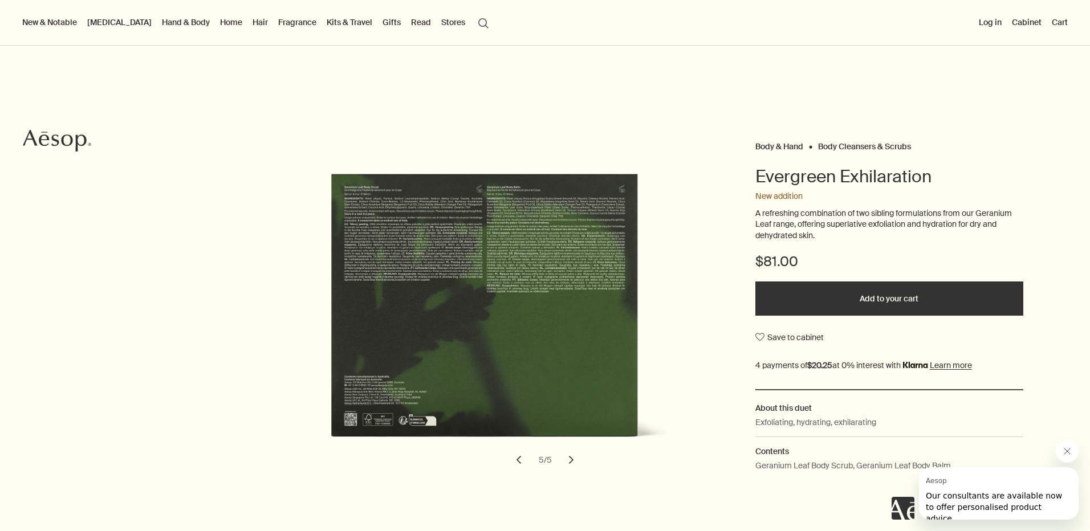
scroll to position [96, 0]
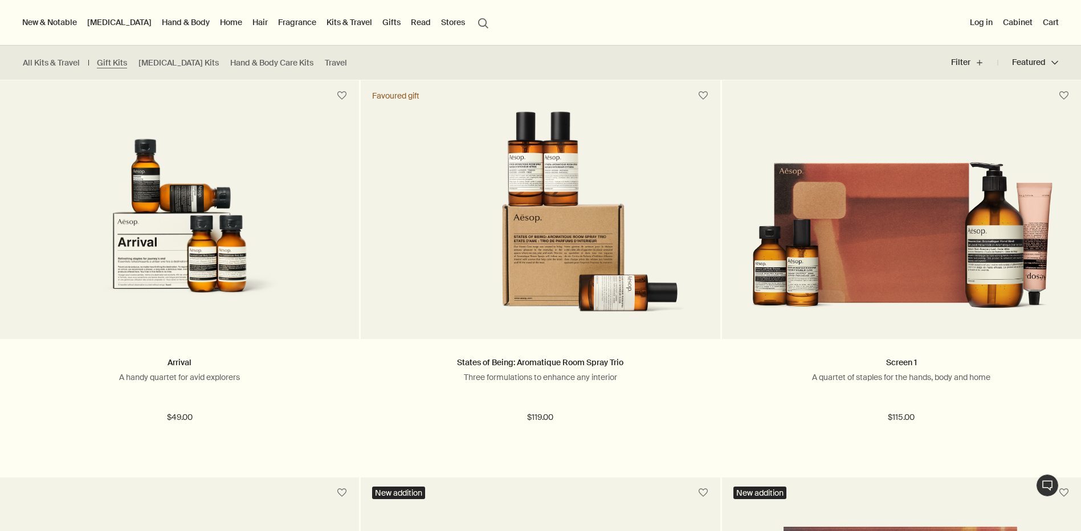
scroll to position [680, 0]
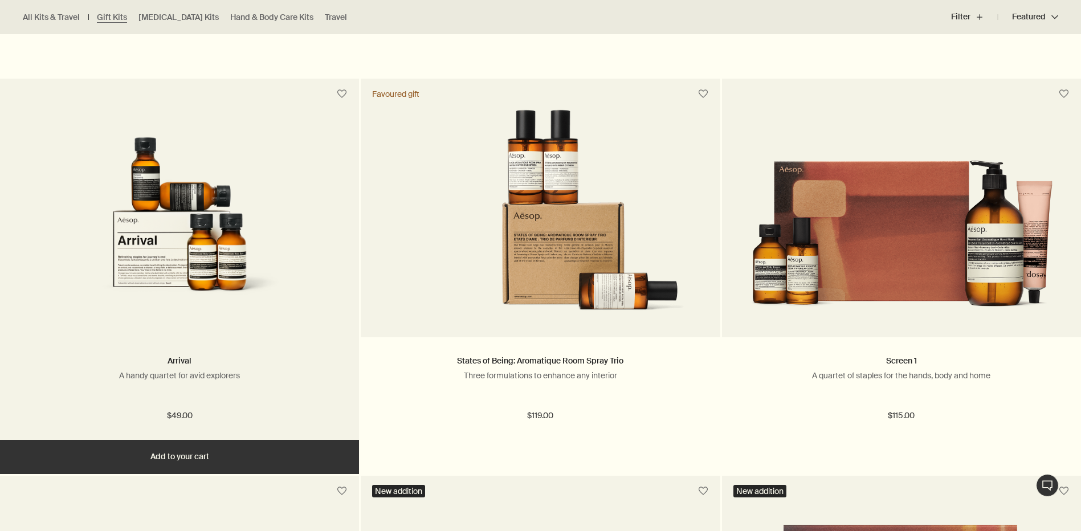
click at [100, 280] on img at bounding box center [179, 214] width 241 height 211
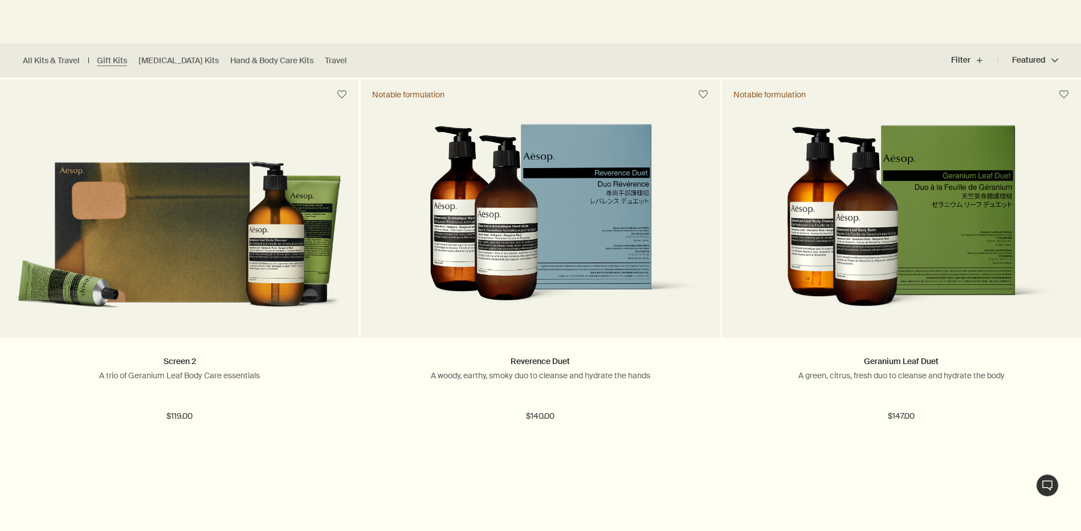
scroll to position [283, 0]
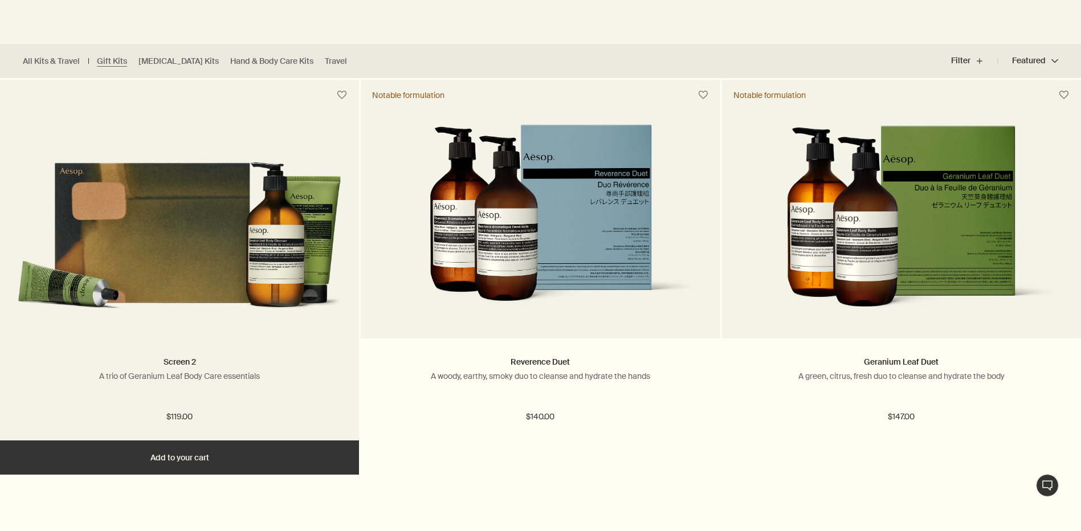
click at [173, 295] on img at bounding box center [179, 222] width 325 height 197
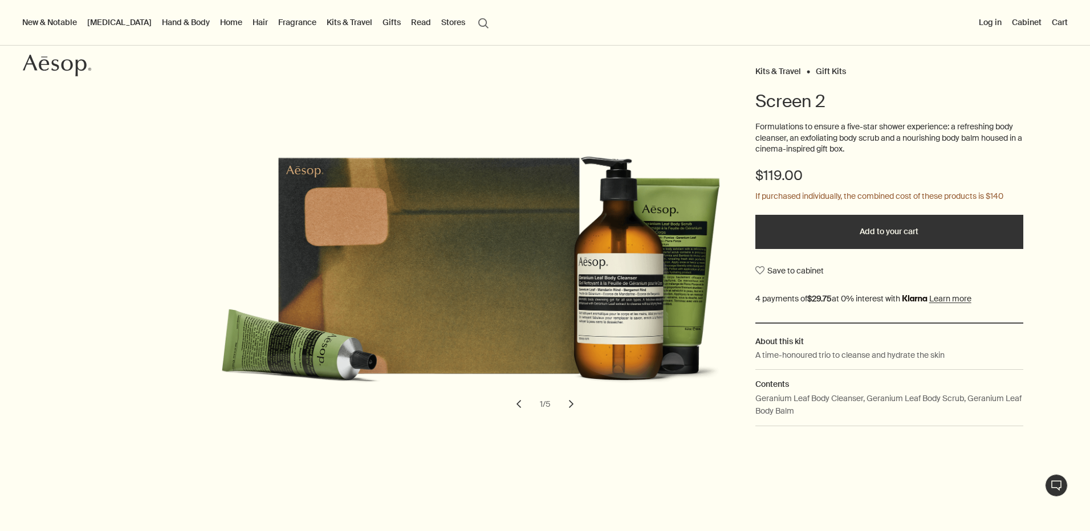
scroll to position [78, 0]
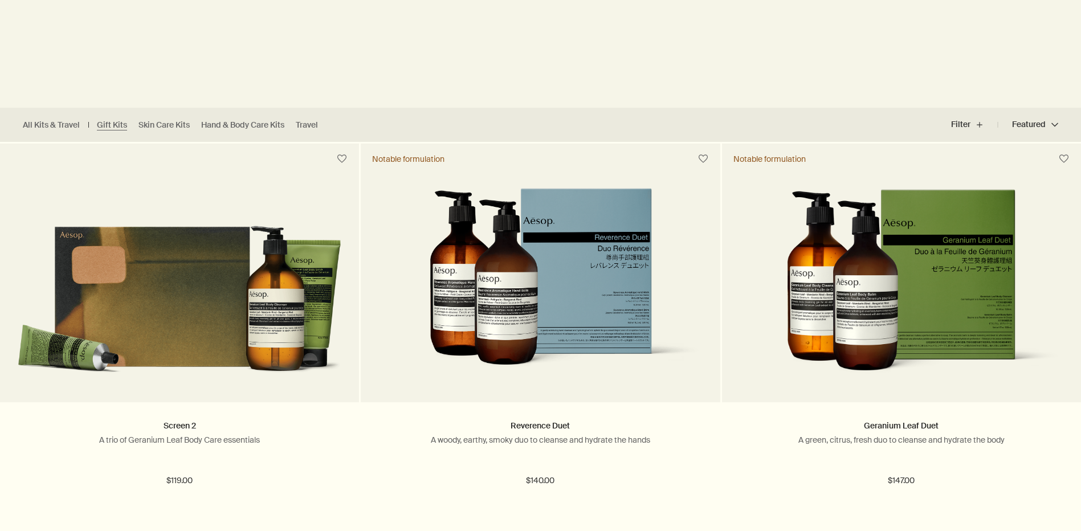
scroll to position [226, 0]
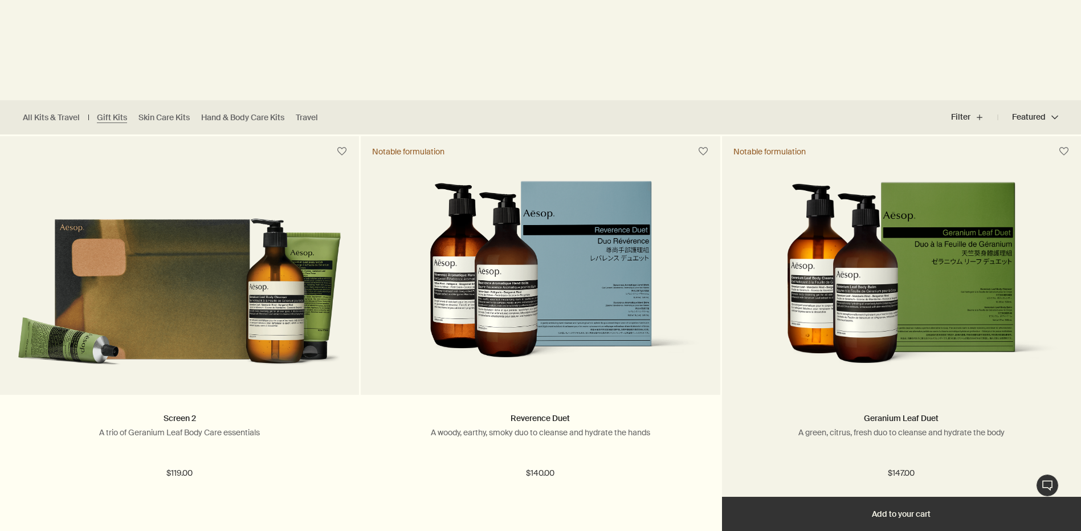
click at [790, 300] on img at bounding box center [901, 279] width 325 height 197
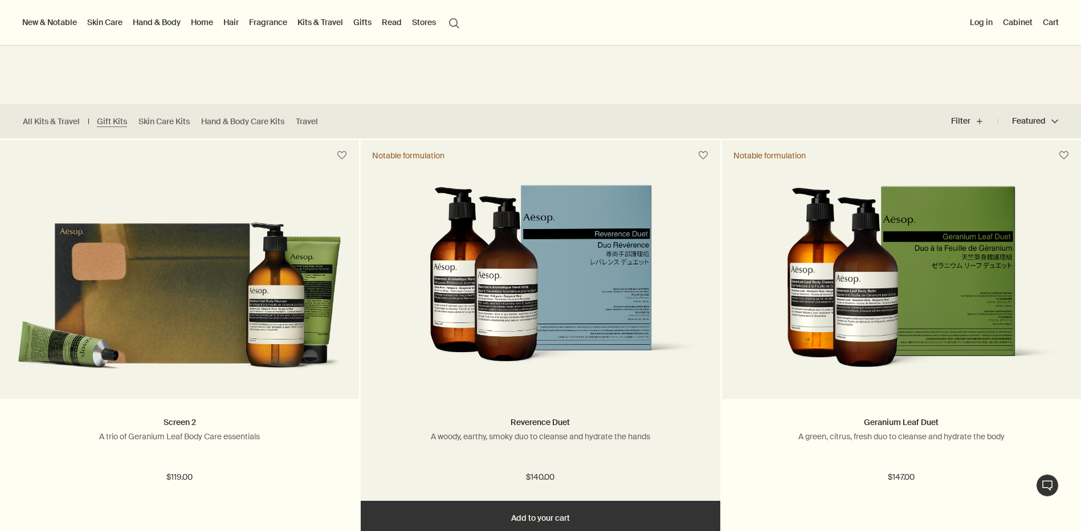
click at [494, 332] on img at bounding box center [540, 283] width 325 height 197
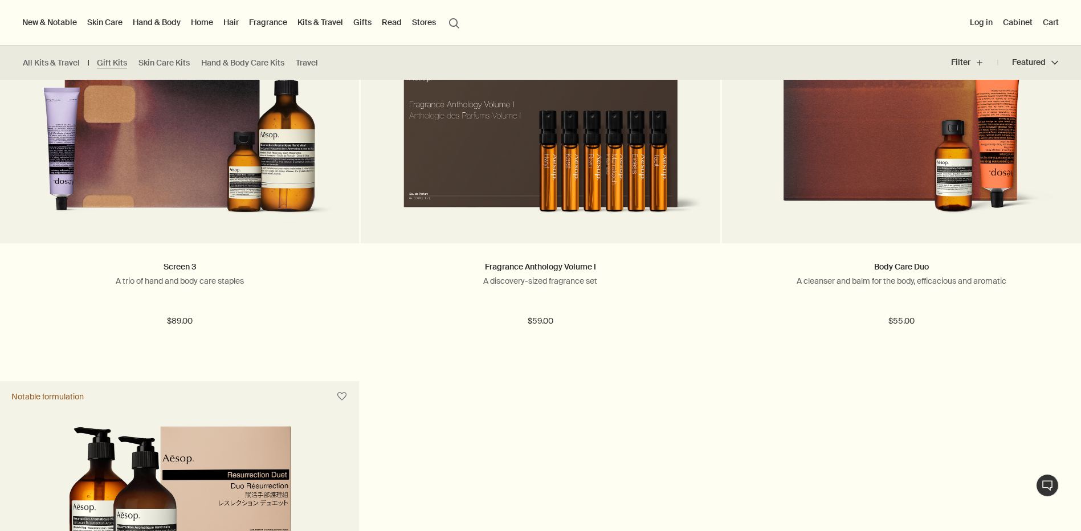
scroll to position [1174, 0]
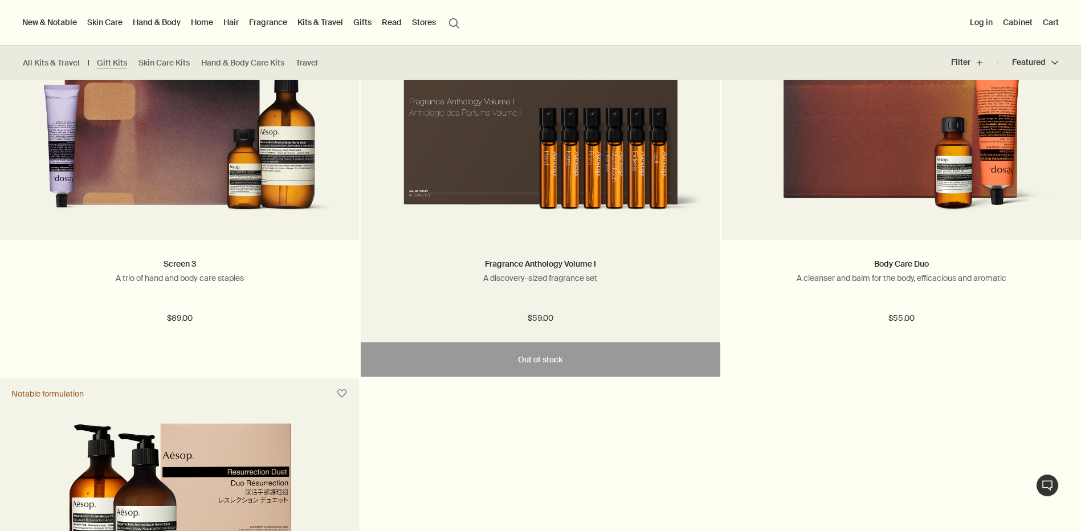
click at [533, 201] on img at bounding box center [540, 124] width 325 height 197
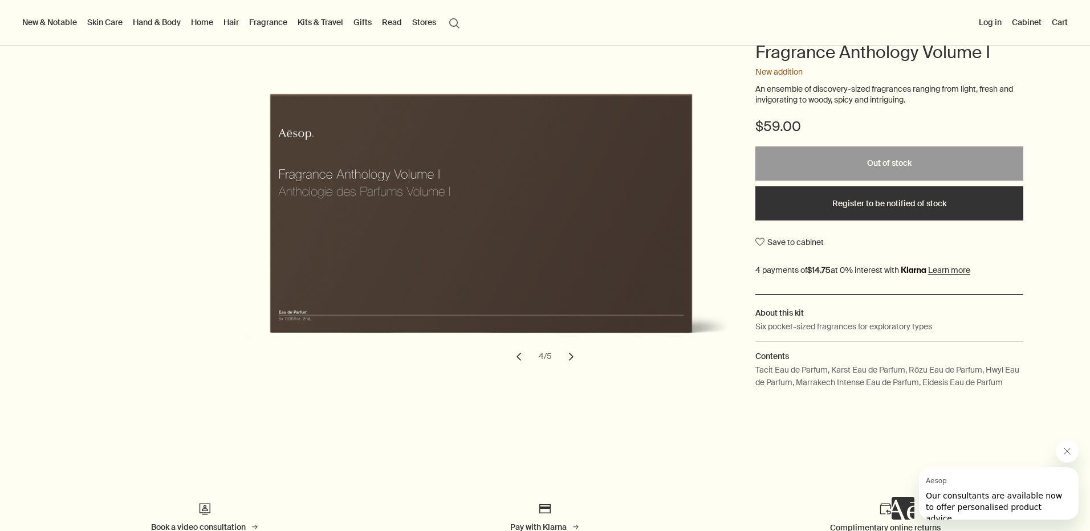
scroll to position [132, 0]
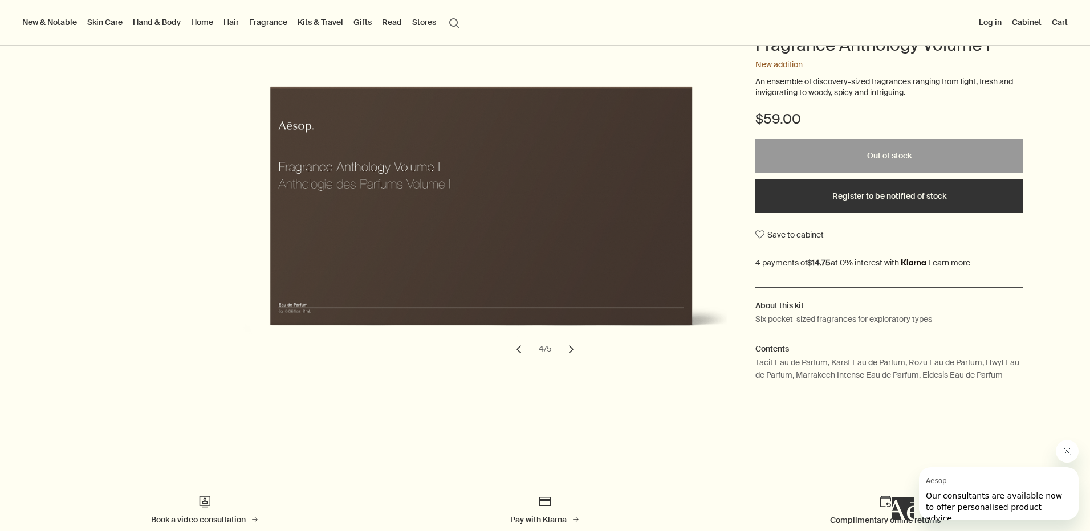
click at [569, 357] on button "chevron" at bounding box center [570, 349] width 25 height 25
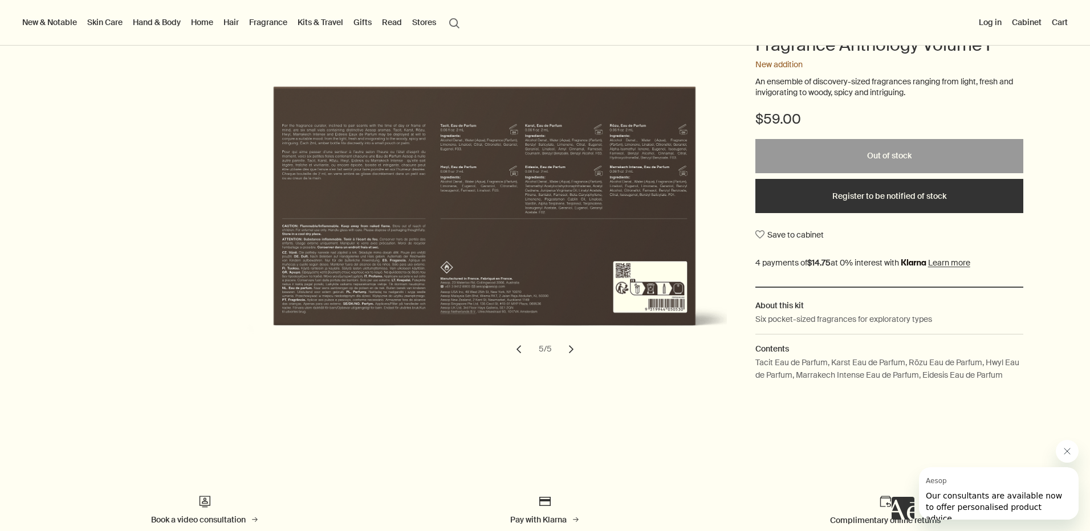
click at [512, 349] on button "chevron" at bounding box center [518, 349] width 25 height 25
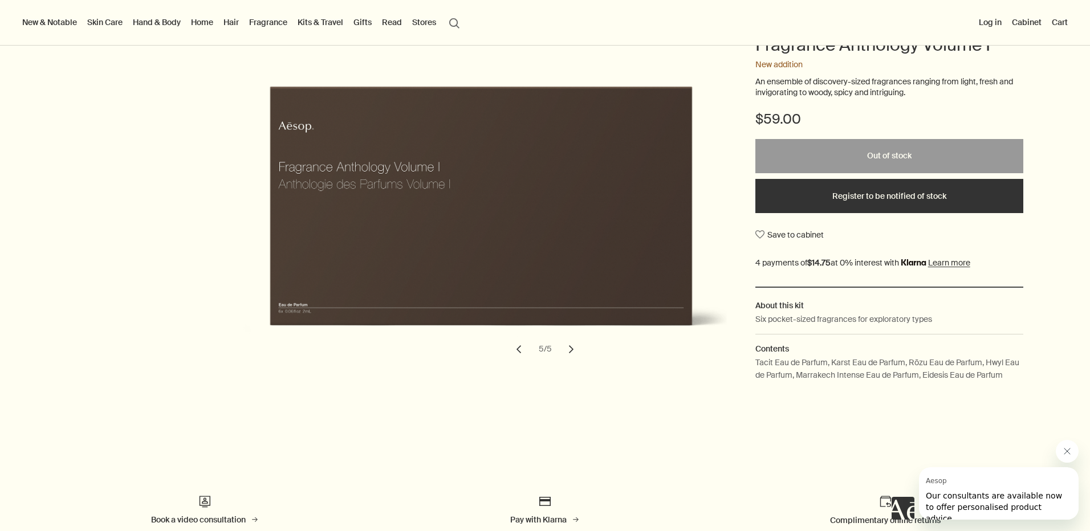
click at [511, 353] on button "chevron" at bounding box center [518, 349] width 25 height 25
click at [509, 358] on button "chevron" at bounding box center [518, 349] width 25 height 25
click at [506, 357] on button "chevron" at bounding box center [518, 349] width 25 height 25
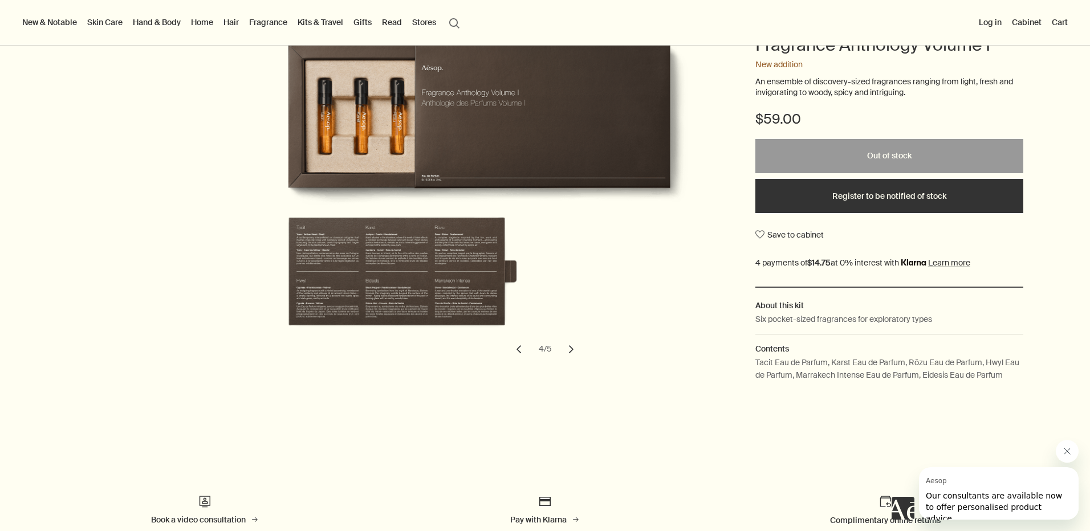
click at [512, 360] on button "chevron" at bounding box center [518, 349] width 25 height 25
click at [508, 357] on button "chevron" at bounding box center [518, 349] width 25 height 25
click at [518, 352] on button "chevron" at bounding box center [518, 349] width 25 height 25
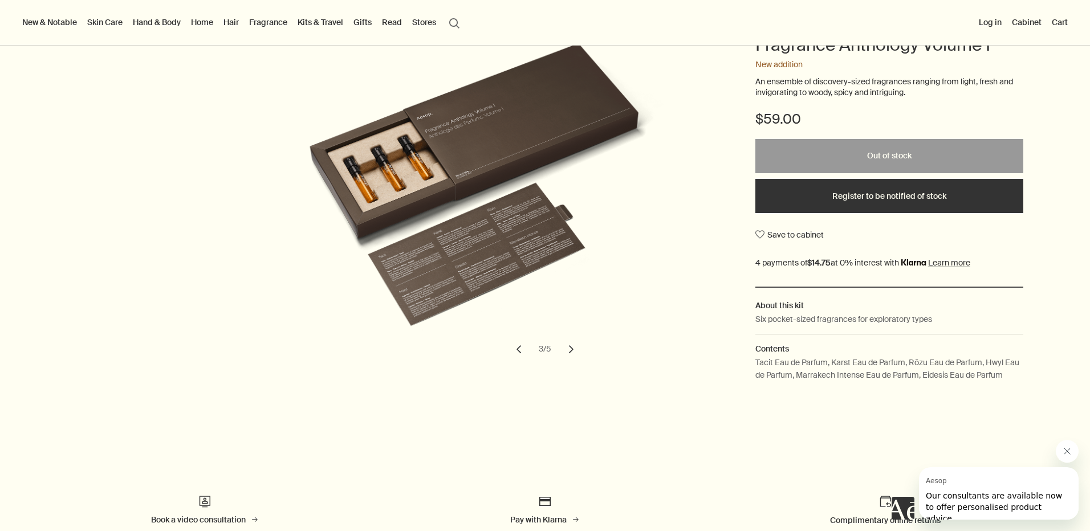
click at [453, 282] on img "Fragrance Anthology Volume I" at bounding box center [484, 195] width 501 height 304
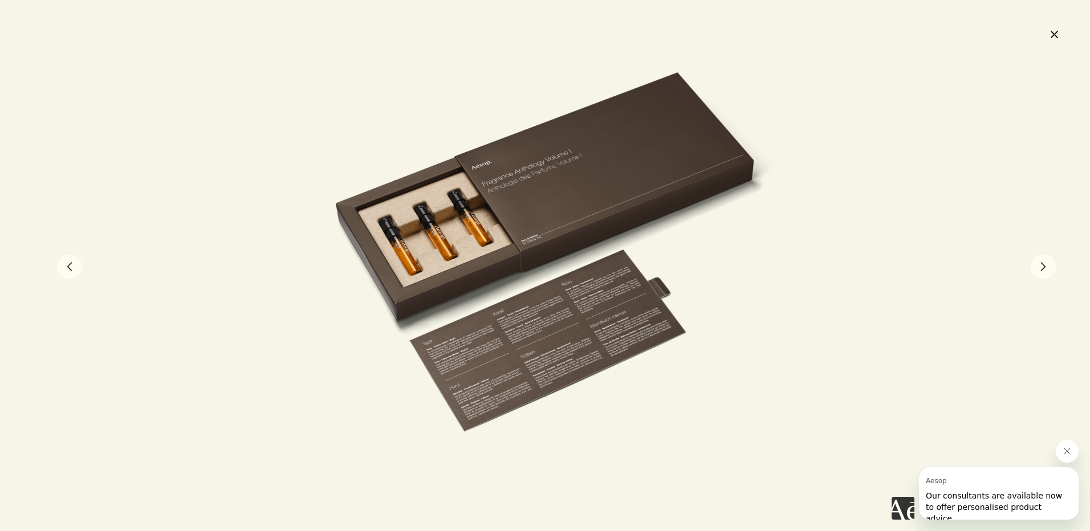
click at [1058, 47] on div at bounding box center [545, 265] width 1090 height 531
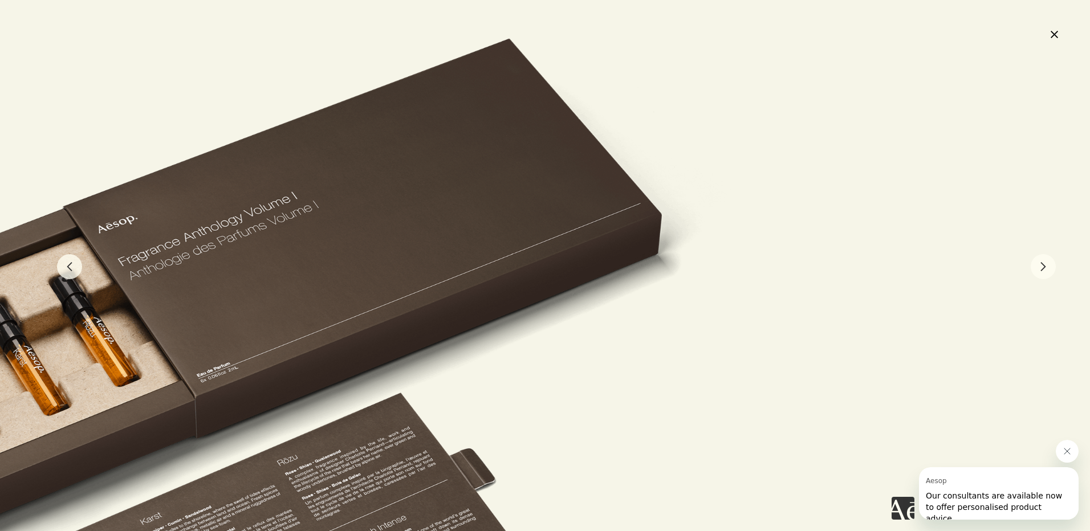
click at [1070, 32] on div at bounding box center [545, 265] width 1090 height 531
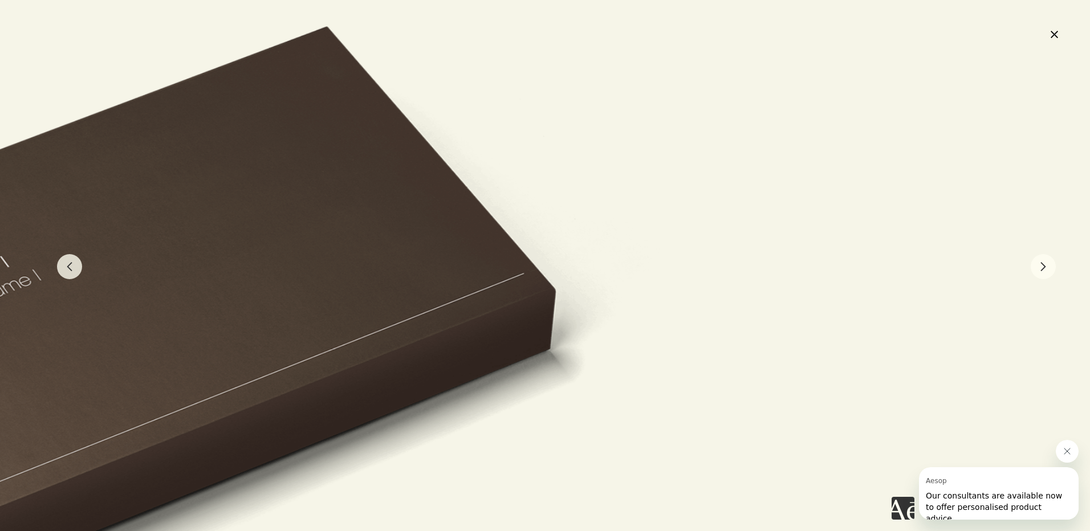
click at [1059, 45] on div at bounding box center [545, 265] width 1090 height 531
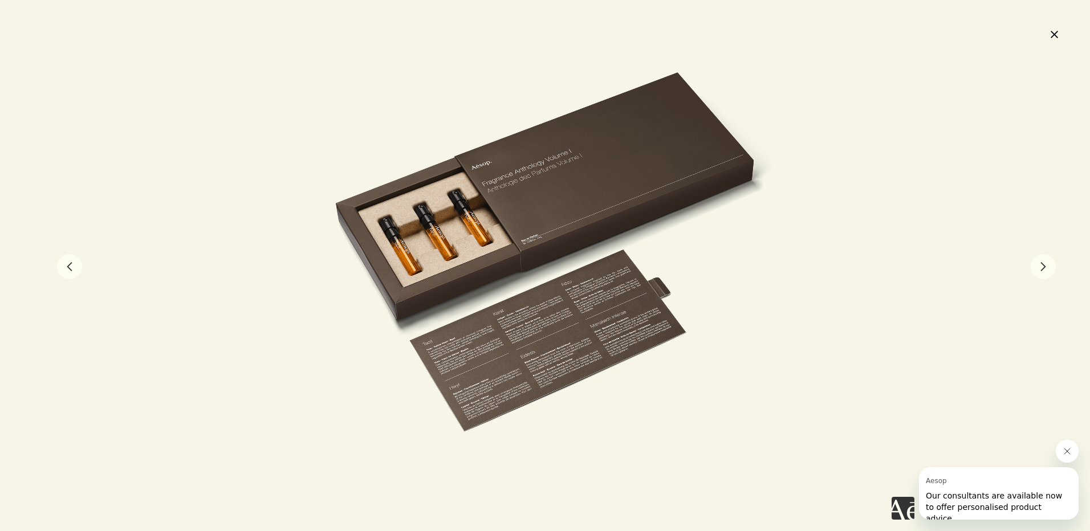
click at [1060, 32] on button "close" at bounding box center [1054, 34] width 14 height 19
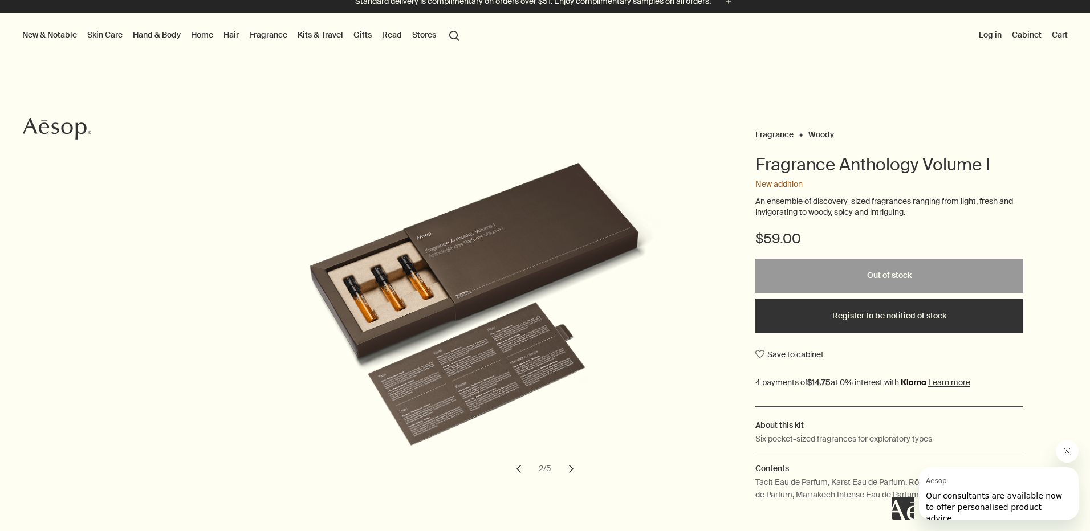
scroll to position [0, 0]
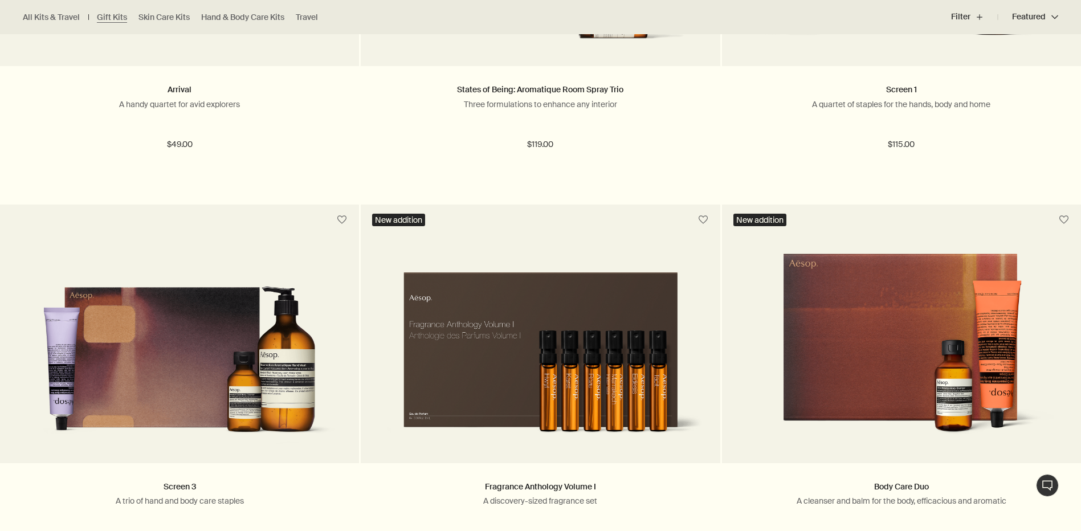
scroll to position [989, 0]
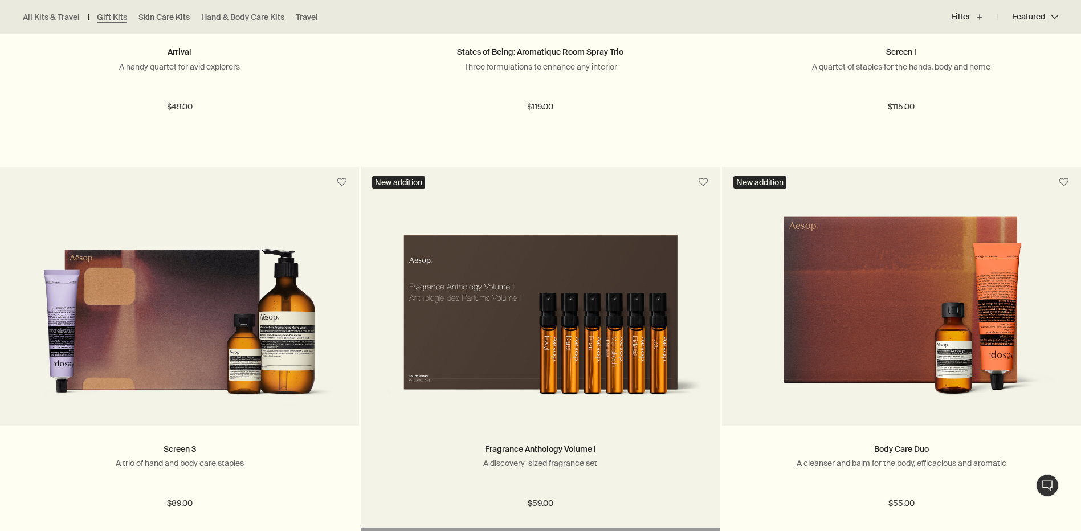
click at [558, 231] on img at bounding box center [540, 309] width 325 height 197
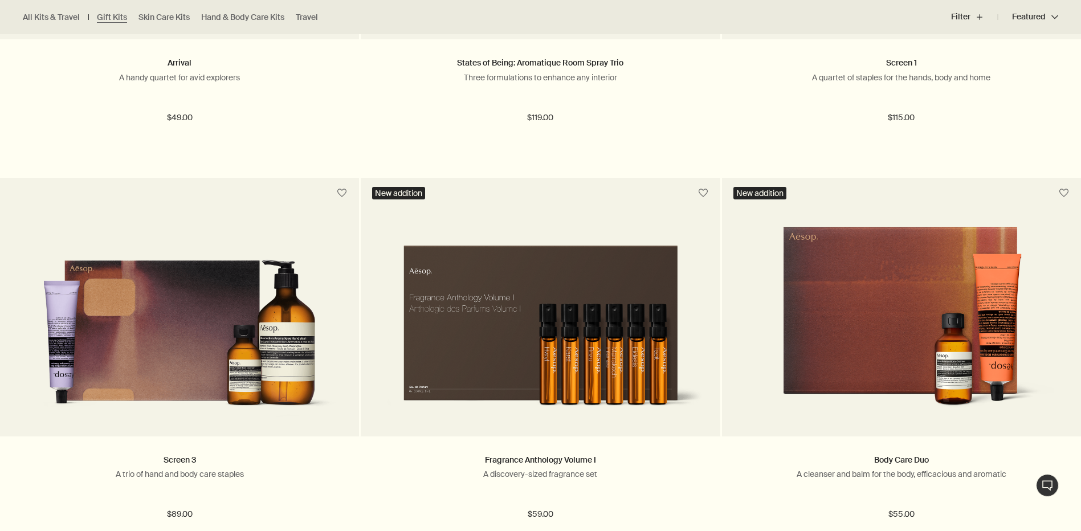
scroll to position [981, 0]
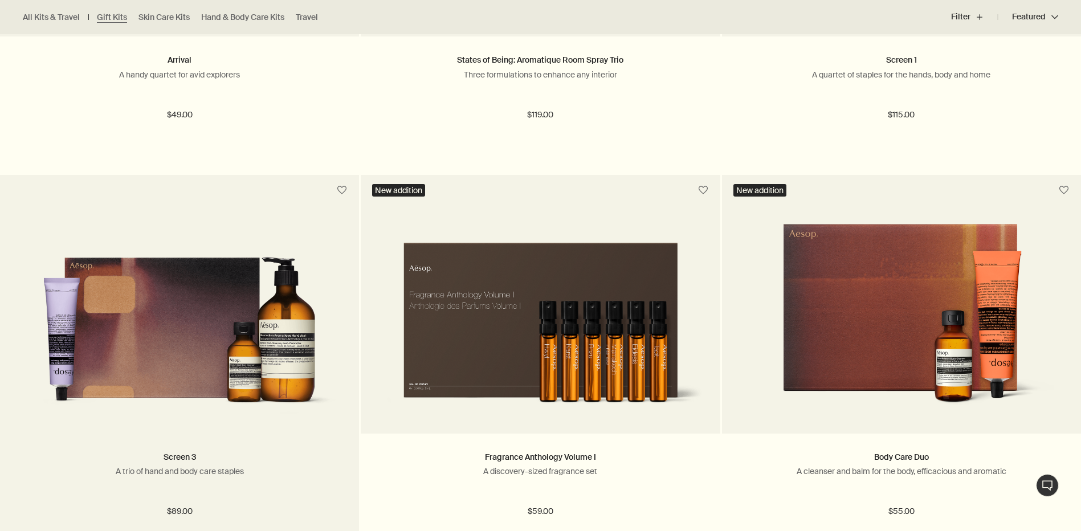
click at [160, 328] on img at bounding box center [179, 317] width 325 height 197
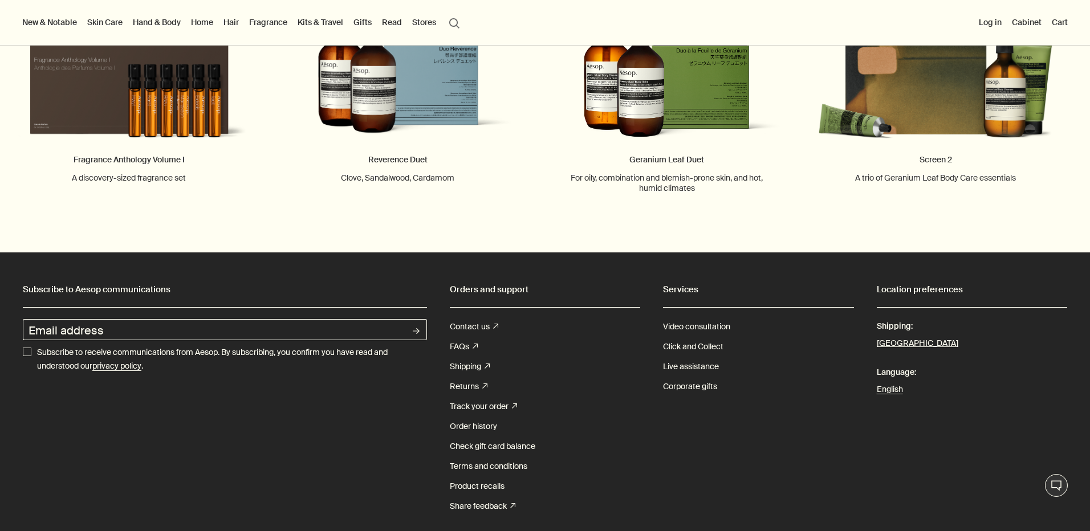
scroll to position [1483, 0]
